Goal: Ask a question: Seek information or help from site administrators or community

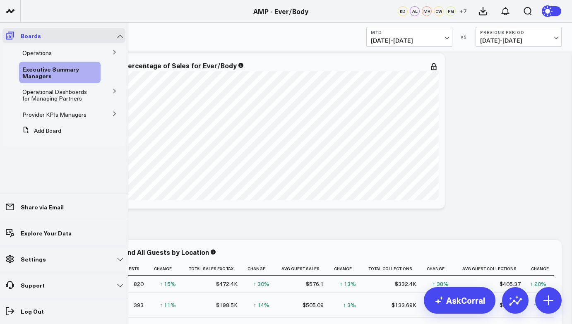
click at [10, 39] on icon at bounding box center [10, 36] width 8 height 8
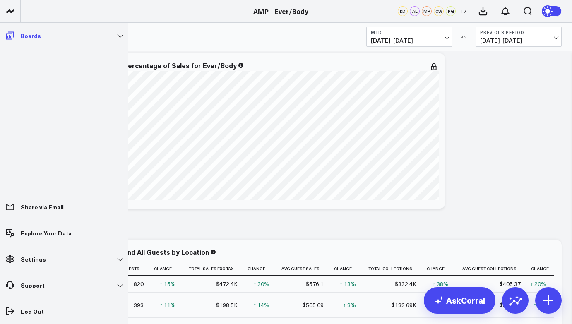
click at [34, 39] on p "Boards" at bounding box center [31, 35] width 20 height 7
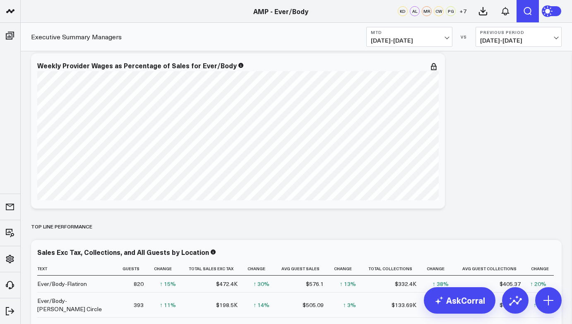
click at [531, 13] on icon "Open search" at bounding box center [528, 11] width 10 height 10
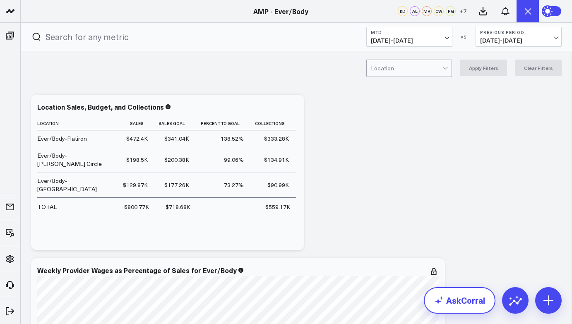
click at [474, 301] on link "AskCorral" at bounding box center [460, 300] width 72 height 26
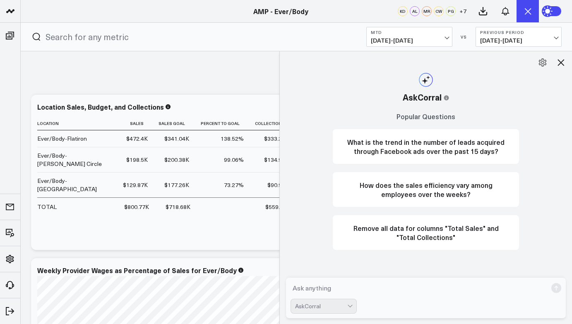
click at [334, 290] on textarea at bounding box center [418, 288] width 257 height 15
click at [377, 289] on textarea "Show each location producr sales MTD" at bounding box center [418, 288] width 257 height 15
type textarea "Show each location product sales MTD"
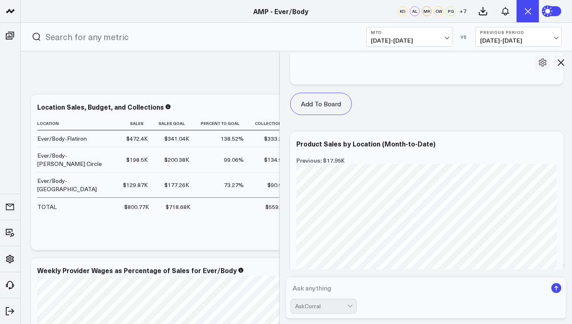
scroll to position [644, 0]
click at [547, 142] on icon at bounding box center [552, 146] width 10 height 10
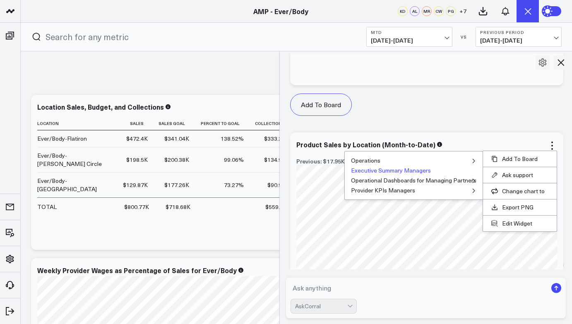
click at [417, 170] on button "Executive Summary Managers" at bounding box center [391, 171] width 80 height 6
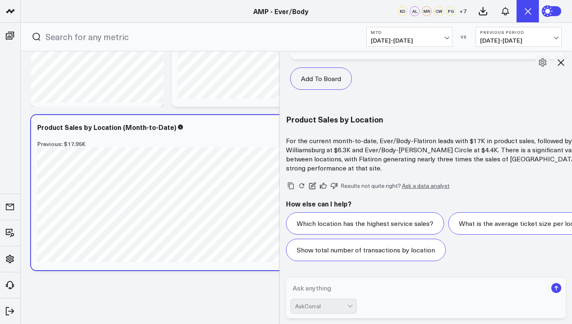
scroll to position [899, 0]
click at [365, 288] on textarea at bounding box center [418, 288] width 257 height 15
type textarea "retail mtd for all 3 locations"
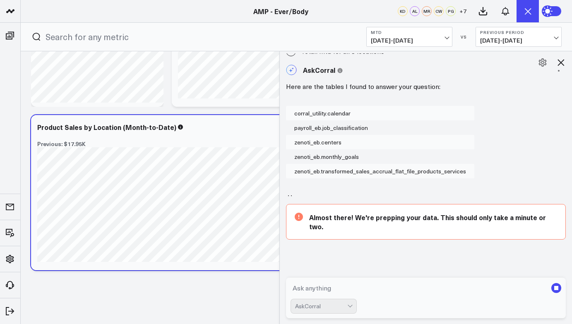
scroll to position [1020, 0]
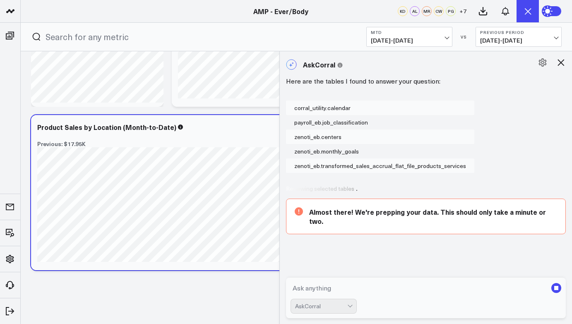
click at [343, 310] on div "AskCorral" at bounding box center [323, 306] width 66 height 15
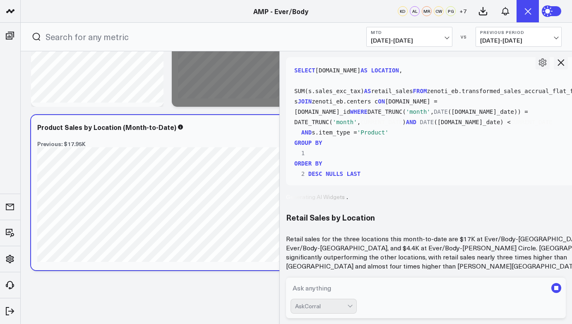
scroll to position [1150, 0]
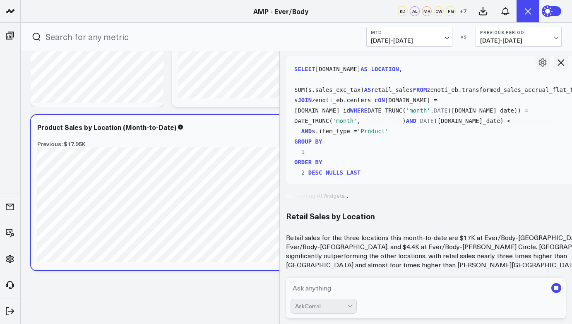
click at [350, 307] on div "AskCorral" at bounding box center [323, 306] width 66 height 15
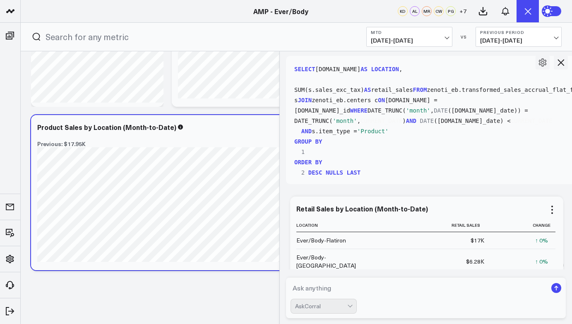
scroll to position [1079, 0]
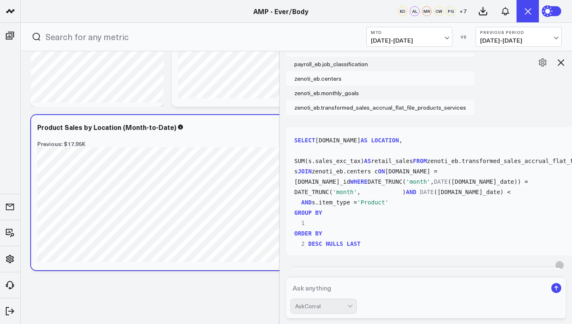
click at [340, 292] on textarea at bounding box center [418, 288] width 257 height 15
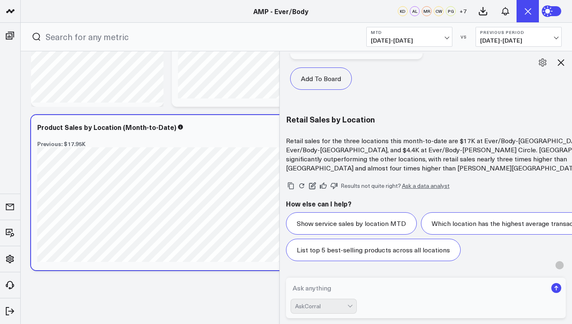
scroll to position [1832, 0]
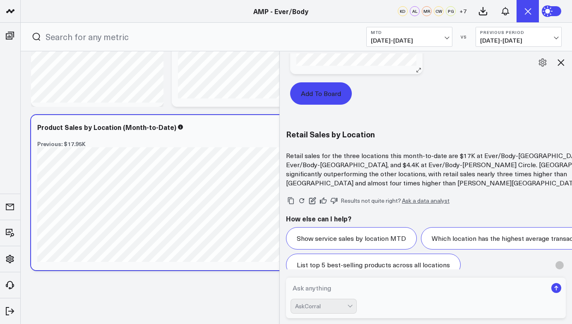
click at [321, 93] on button "Add To Board" at bounding box center [321, 93] width 62 height 22
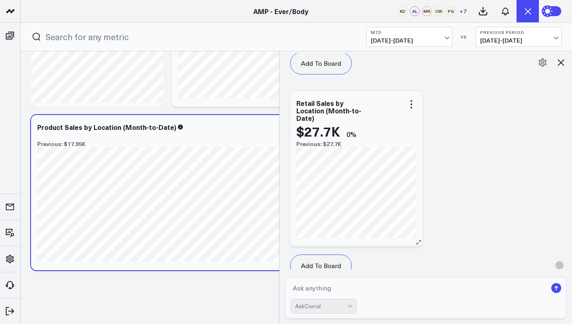
scroll to position [1678, 0]
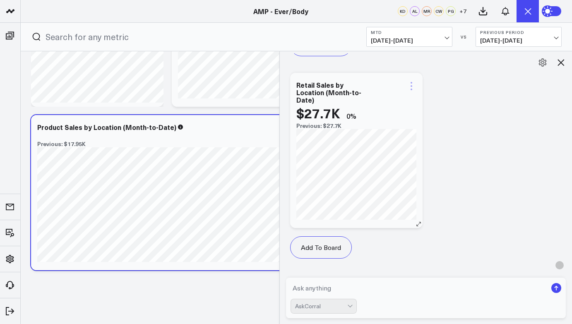
click at [416, 88] on icon at bounding box center [411, 86] width 10 height 10
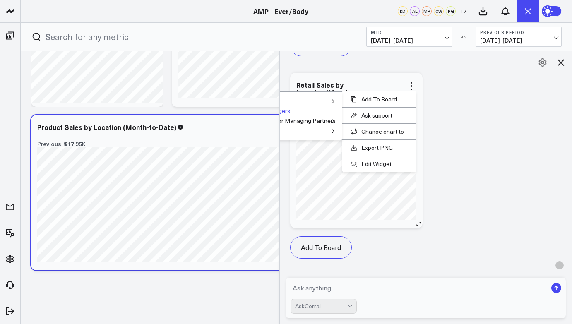
click at [290, 114] on button "Executive Summary Managers" at bounding box center [250, 111] width 80 height 6
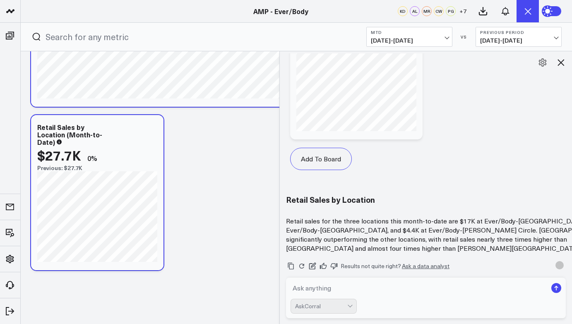
scroll to position [1874, 0]
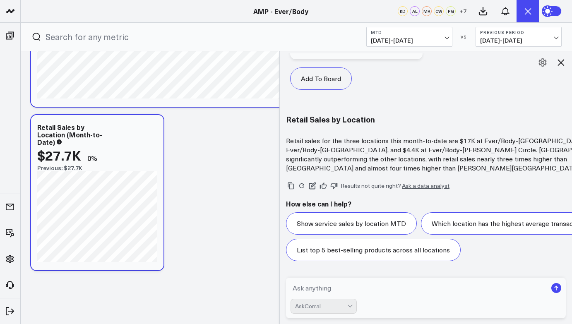
click at [341, 286] on textarea at bounding box center [418, 288] width 257 height 15
type textarea "New guest count per location MTD"
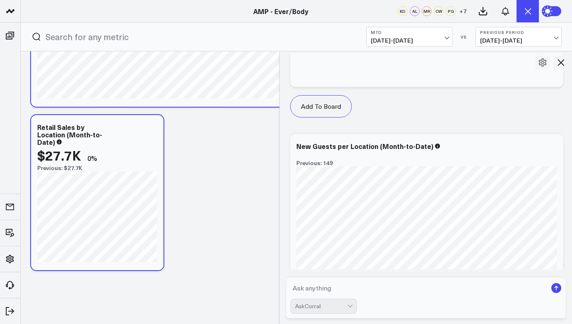
scroll to position [2591, 0]
click at [551, 147] on icon at bounding box center [552, 148] width 2 height 2
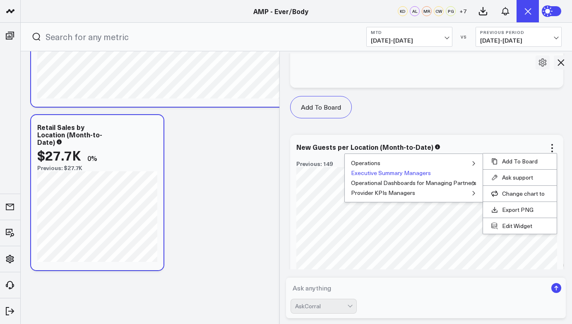
click at [414, 175] on button "Executive Summary Managers" at bounding box center [391, 173] width 80 height 6
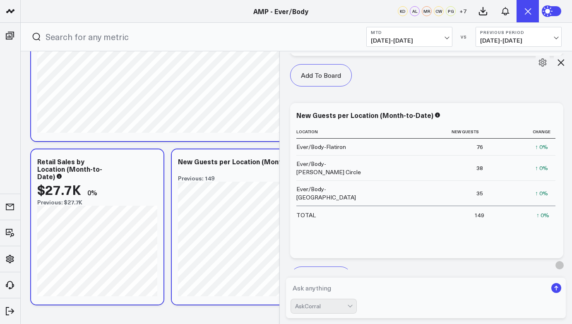
scroll to position [6897, 0]
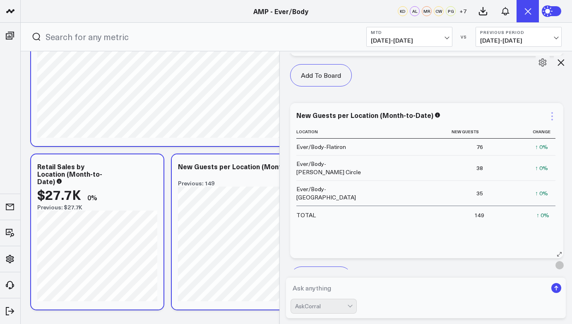
click at [547, 114] on icon at bounding box center [552, 116] width 10 height 10
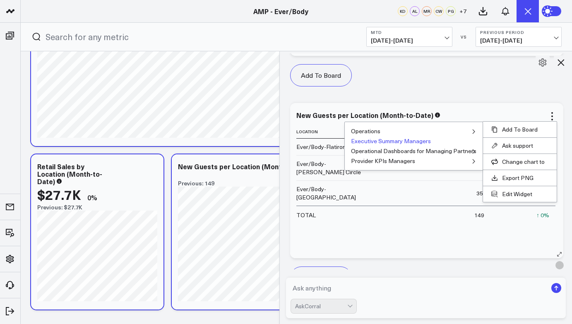
click at [419, 143] on button "Executive Summary Managers" at bounding box center [391, 141] width 80 height 6
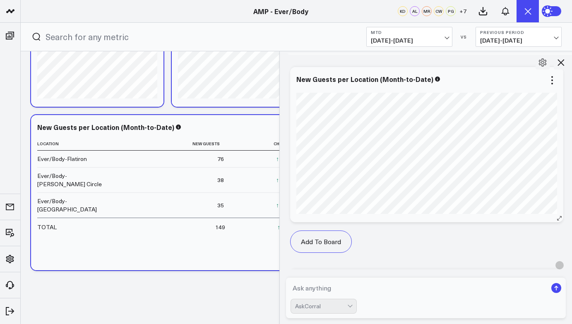
scroll to position [2255, 0]
click at [547, 79] on icon at bounding box center [552, 80] width 10 height 10
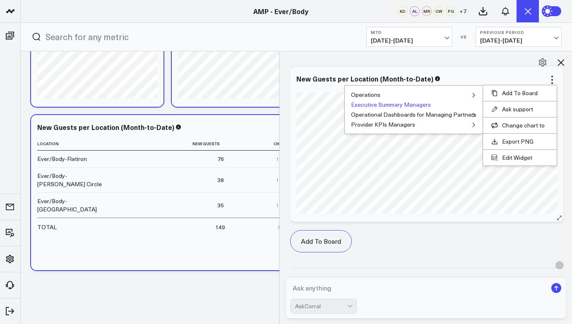
click at [422, 104] on button "Executive Summary Managers" at bounding box center [391, 105] width 80 height 6
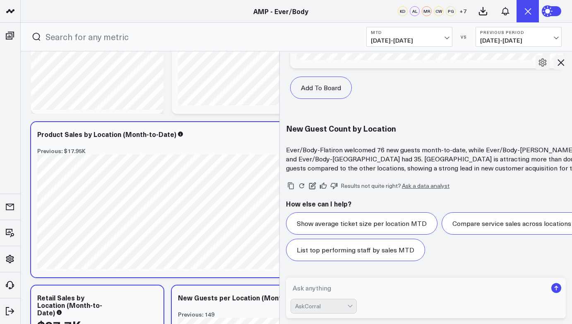
scroll to position [6944, 0]
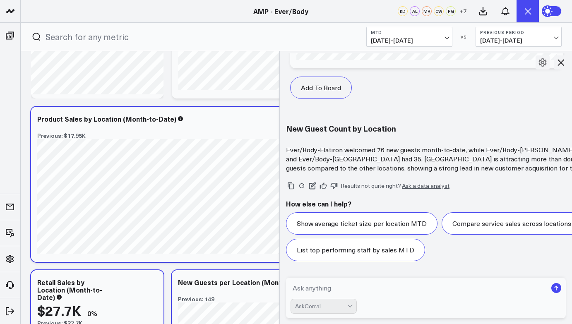
click at [475, 212] on div "Show average ticket size per location MTD Compare service sales across location…" at bounding box center [462, 236] width 352 height 49
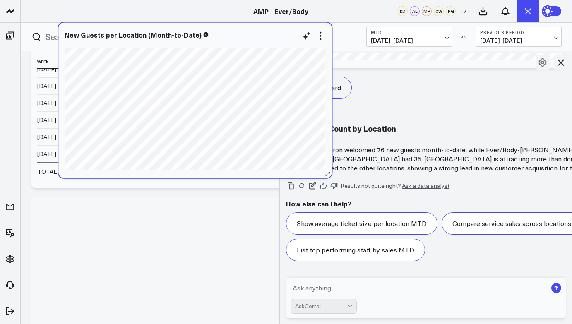
scroll to position [6361, 0]
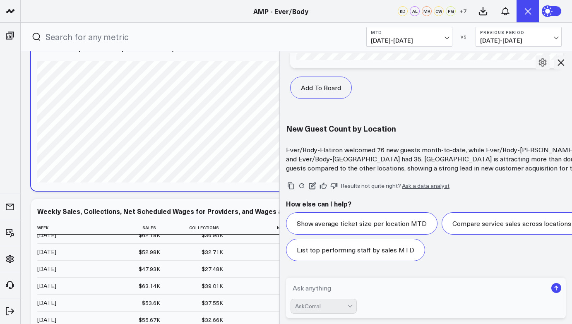
click at [193, 244] on td "$32.71K" at bounding box center [199, 251] width 63 height 17
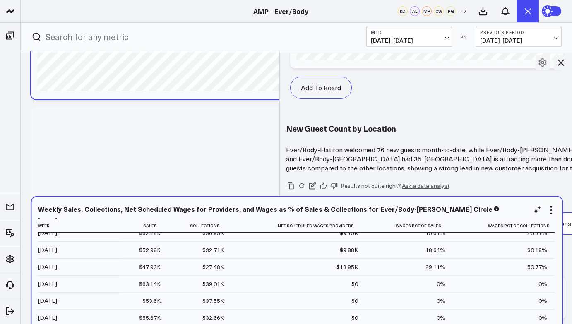
scroll to position [6463, 0]
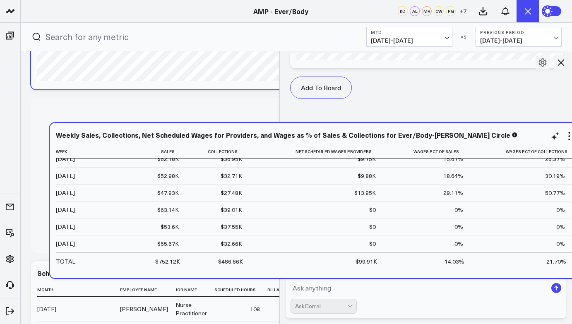
click at [211, 168] on td "$32.71K" at bounding box center [217, 175] width 63 height 17
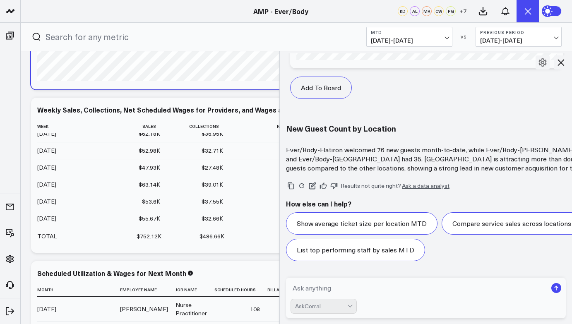
click at [565, 64] on icon at bounding box center [561, 63] width 10 height 10
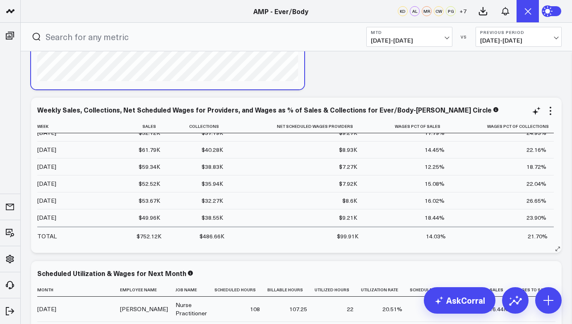
scroll to position [15, 0]
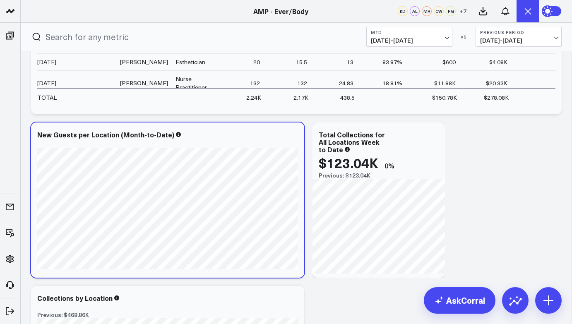
scroll to position [6601, 0]
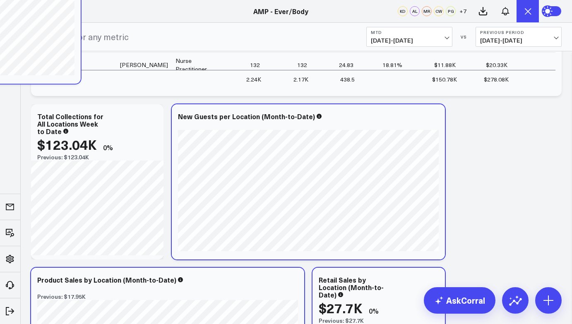
scroll to position [6788, 0]
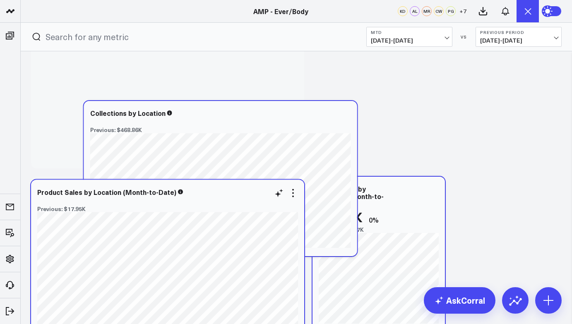
click at [300, 287] on div "Product Sales by Location (Month-to-Date) Previous: $17.95K [fontSize:14px line…" at bounding box center [167, 257] width 273 height 155
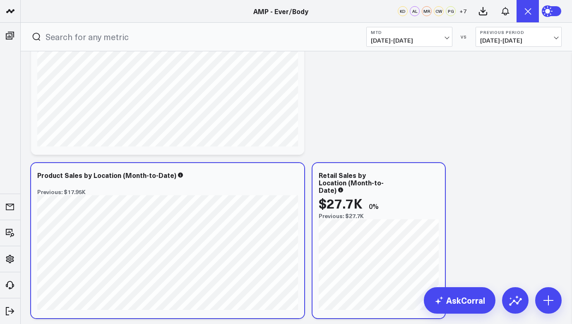
scroll to position [6659, 0]
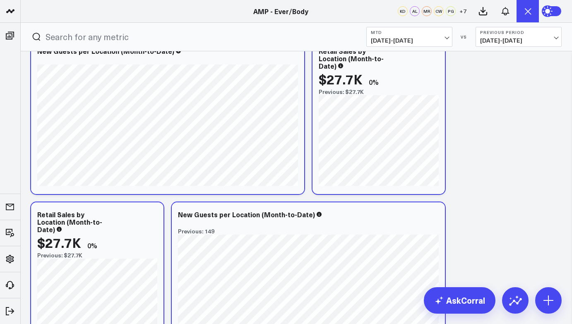
scroll to position [7010, 0]
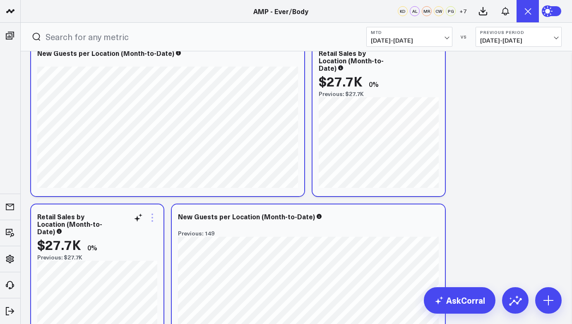
click at [154, 222] on icon at bounding box center [152, 218] width 10 height 10
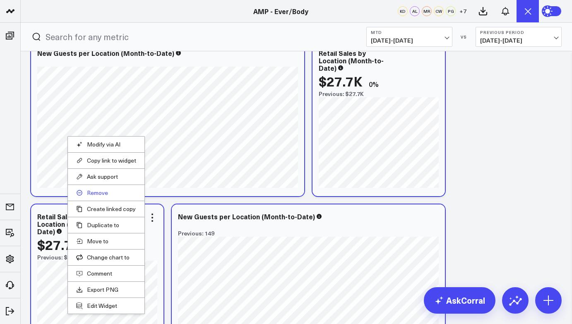
click at [102, 193] on button "Remove" at bounding box center [106, 192] width 60 height 7
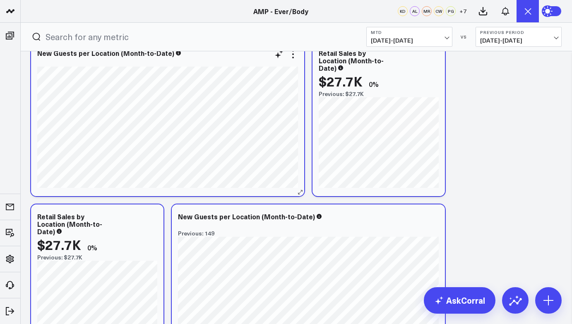
click at [92, 192] on div "New Guests per Location (Month-to-Date)" at bounding box center [167, 118] width 273 height 155
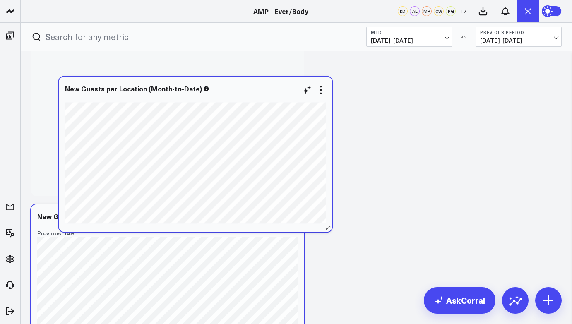
click at [118, 230] on div "New Guests per Location (Month-to-Date)" at bounding box center [195, 154] width 273 height 155
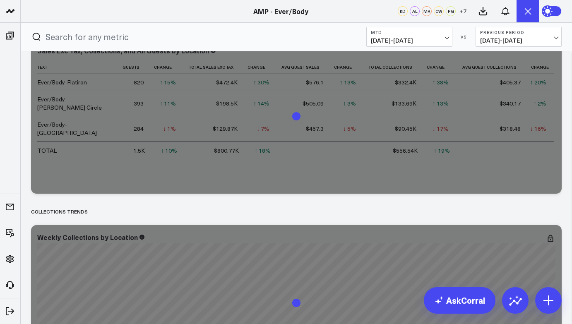
scroll to position [0, 0]
